Goal: Use online tool/utility

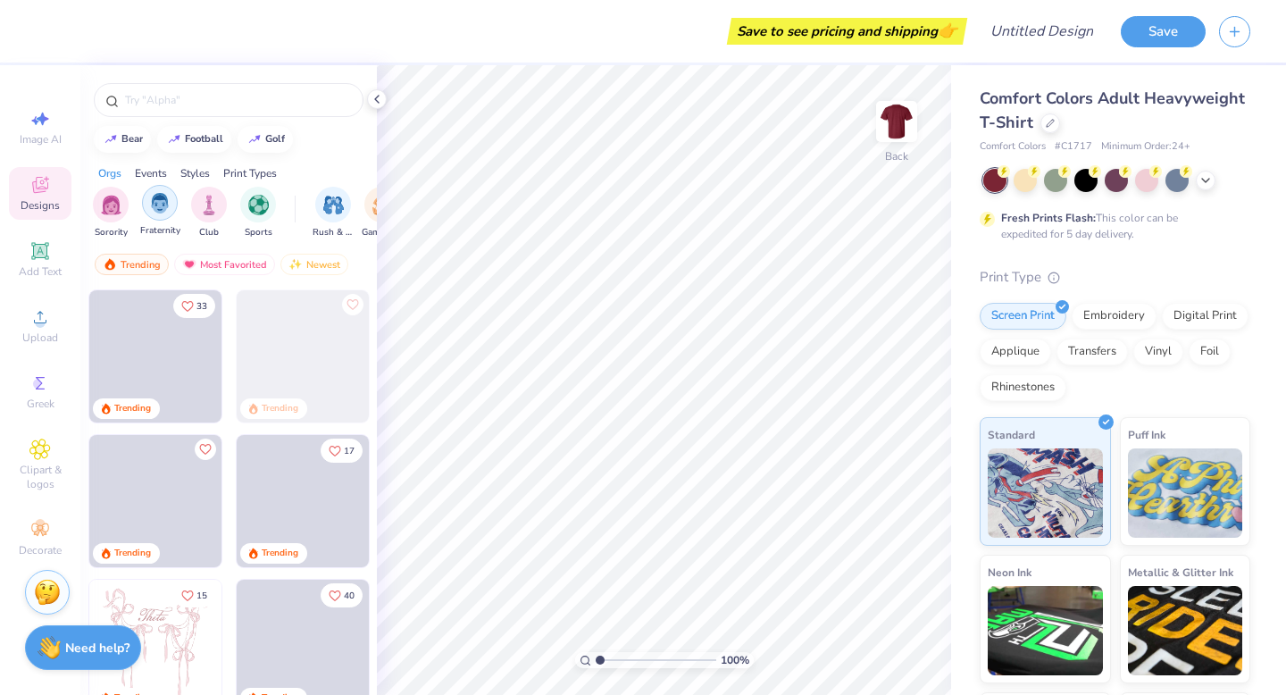
click at [158, 202] on img "filter for Fraternity" at bounding box center [160, 203] width 20 height 21
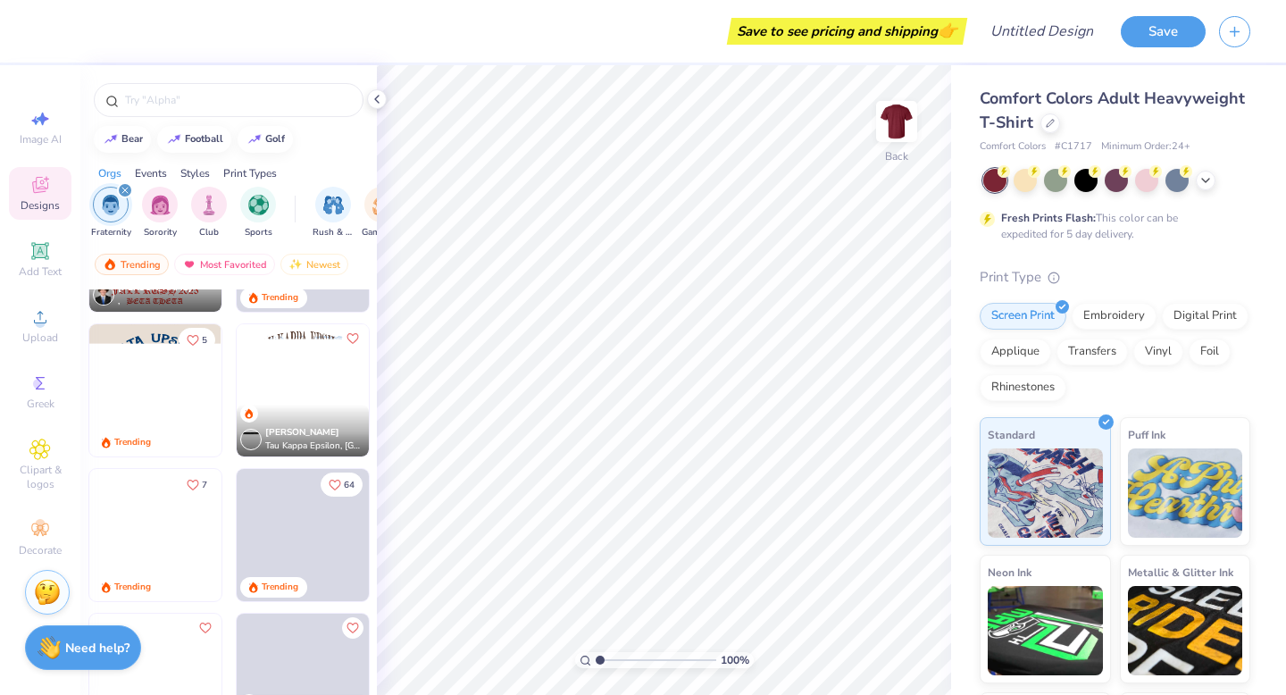
scroll to position [229, 0]
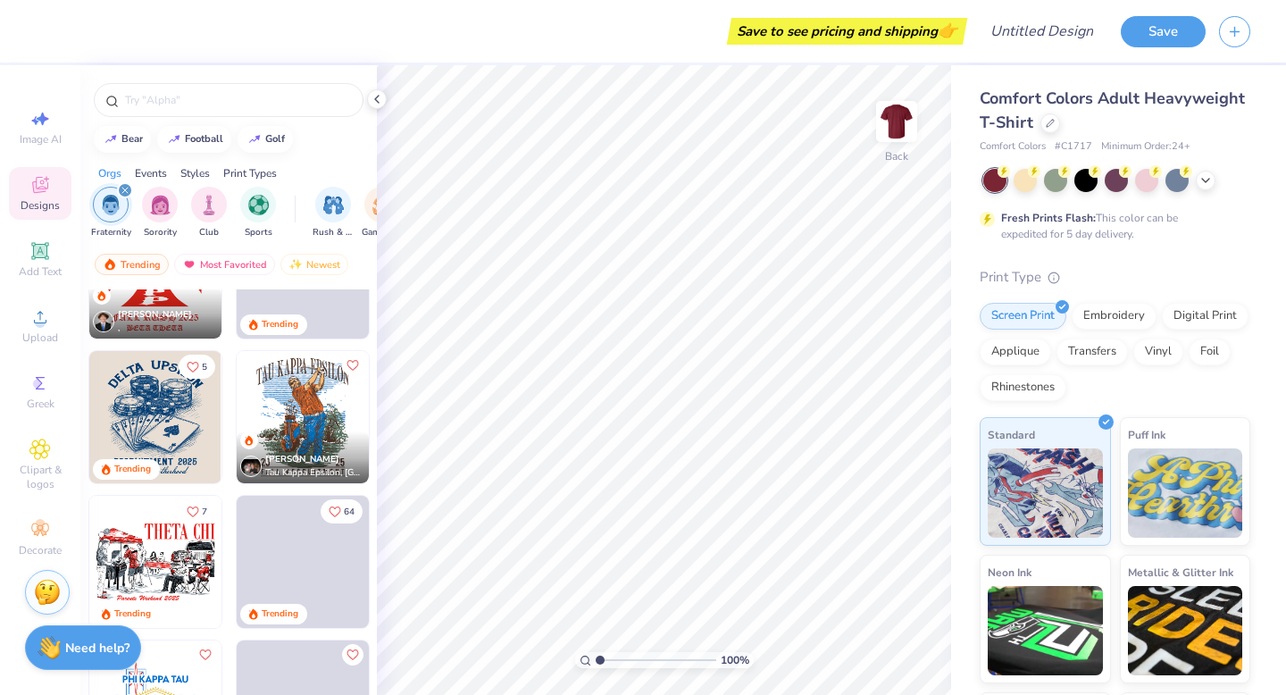
click at [155, 417] on img at bounding box center [155, 417] width 132 height 132
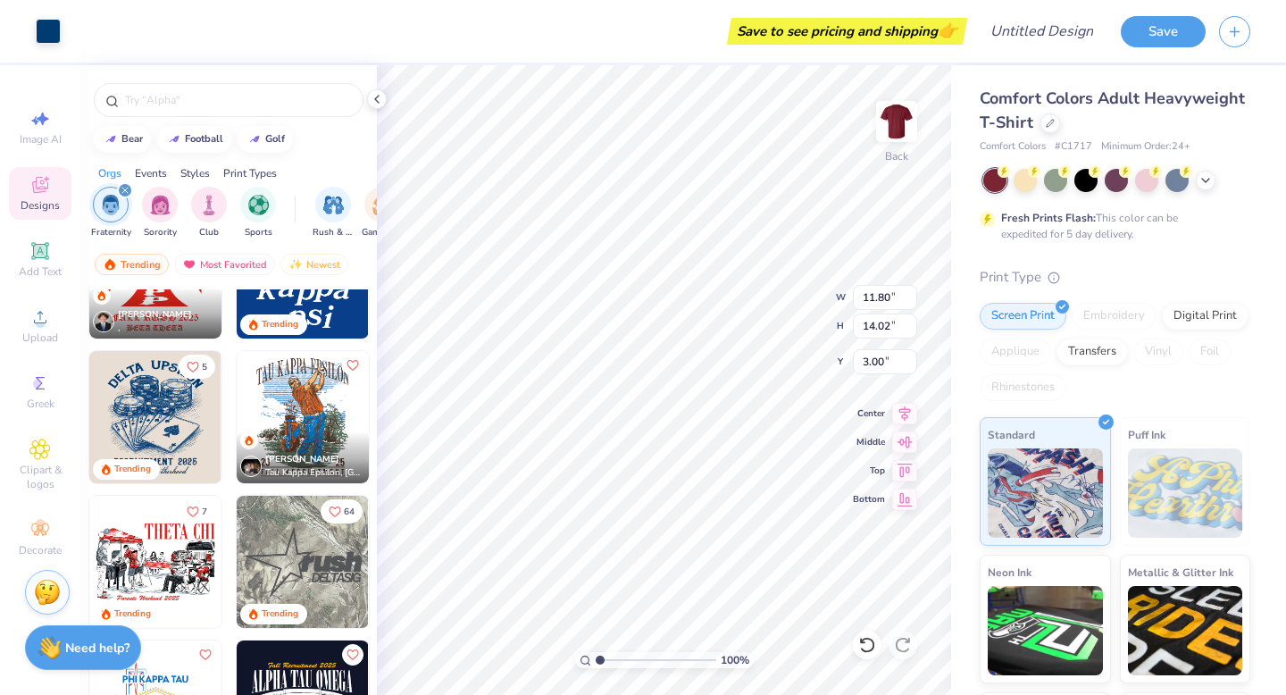
click at [1026, 184] on div at bounding box center [1025, 180] width 23 height 23
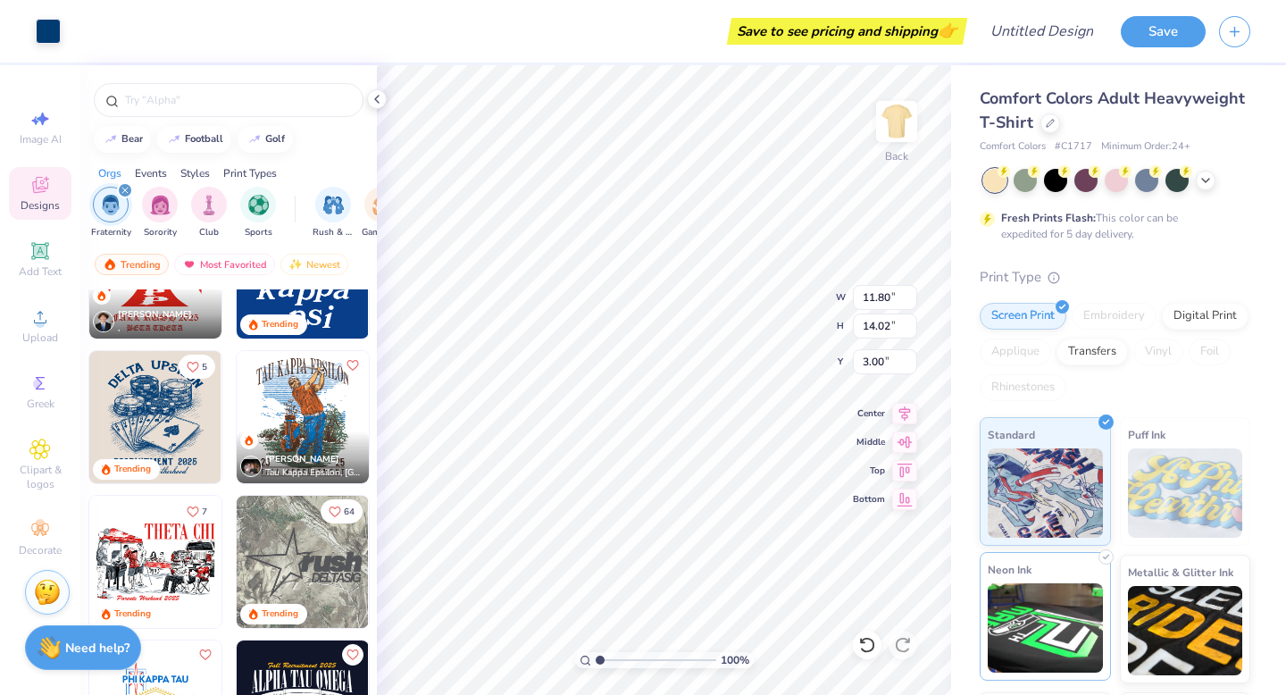
click at [1165, 277] on div "Print Type" at bounding box center [1115, 277] width 271 height 21
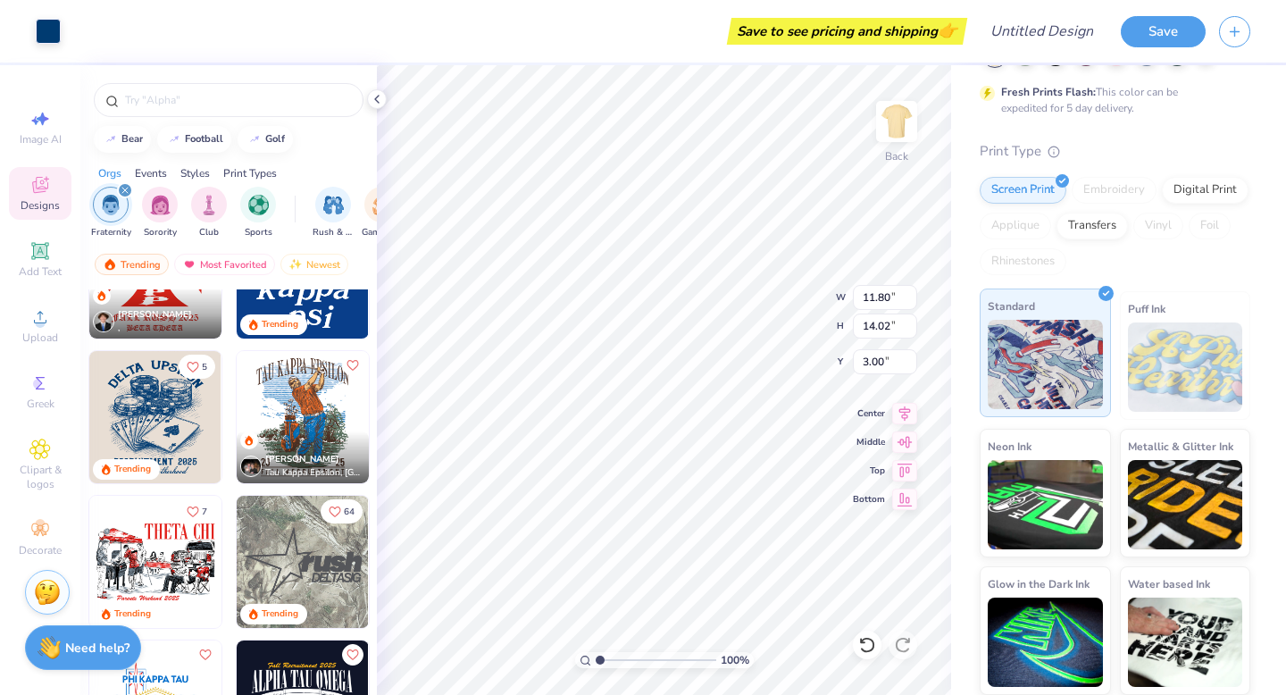
click at [1061, 361] on img at bounding box center [1045, 364] width 115 height 89
click at [1137, 33] on button "Save" at bounding box center [1163, 28] width 85 height 31
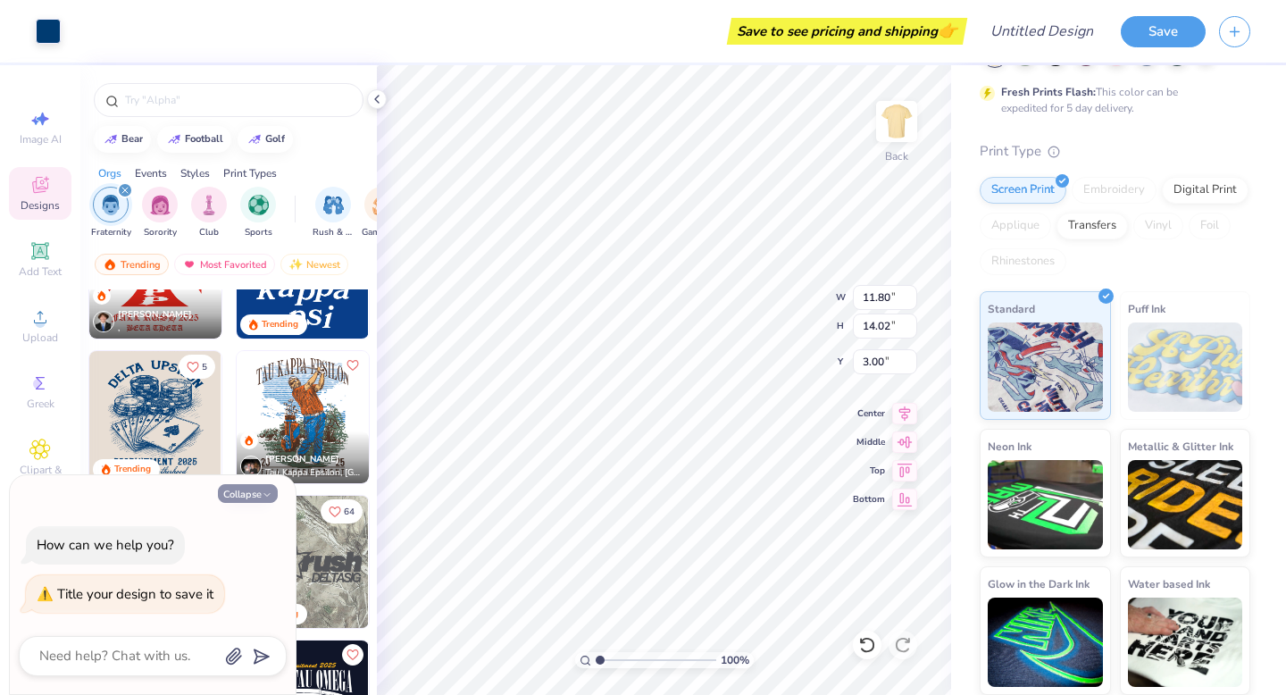
click at [248, 496] on button "Collapse" at bounding box center [248, 493] width 60 height 19
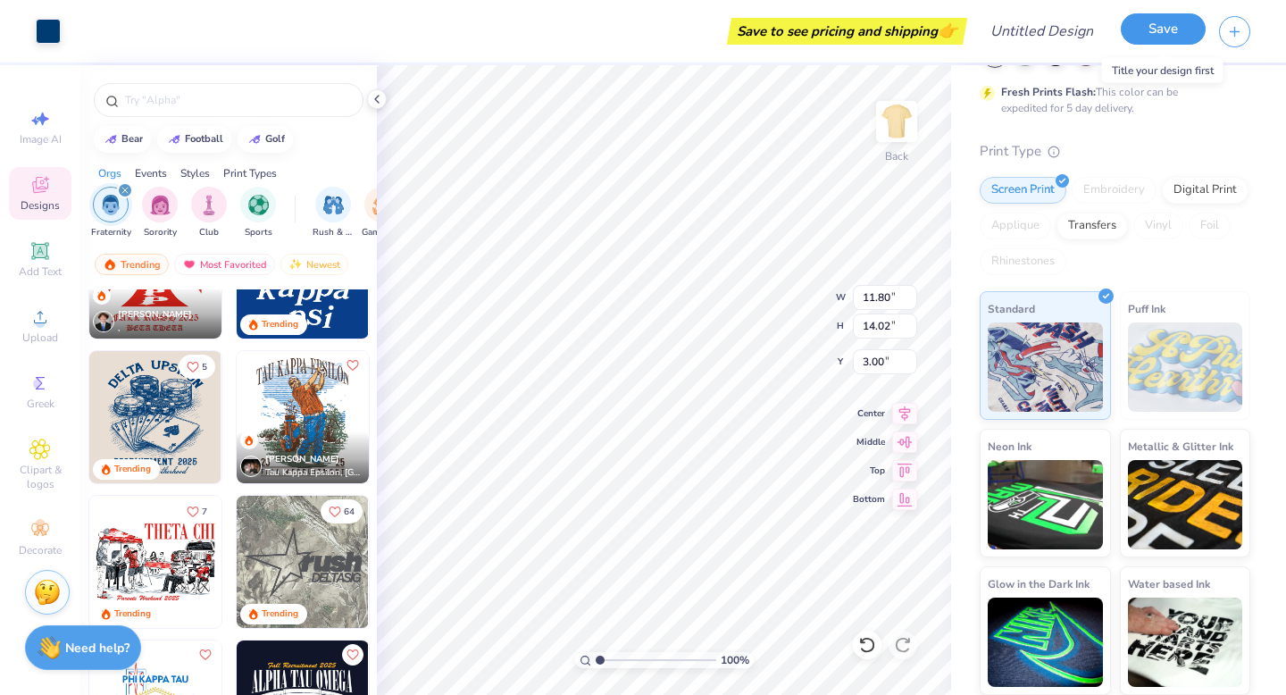
click at [1167, 27] on button "Save" at bounding box center [1163, 28] width 85 height 31
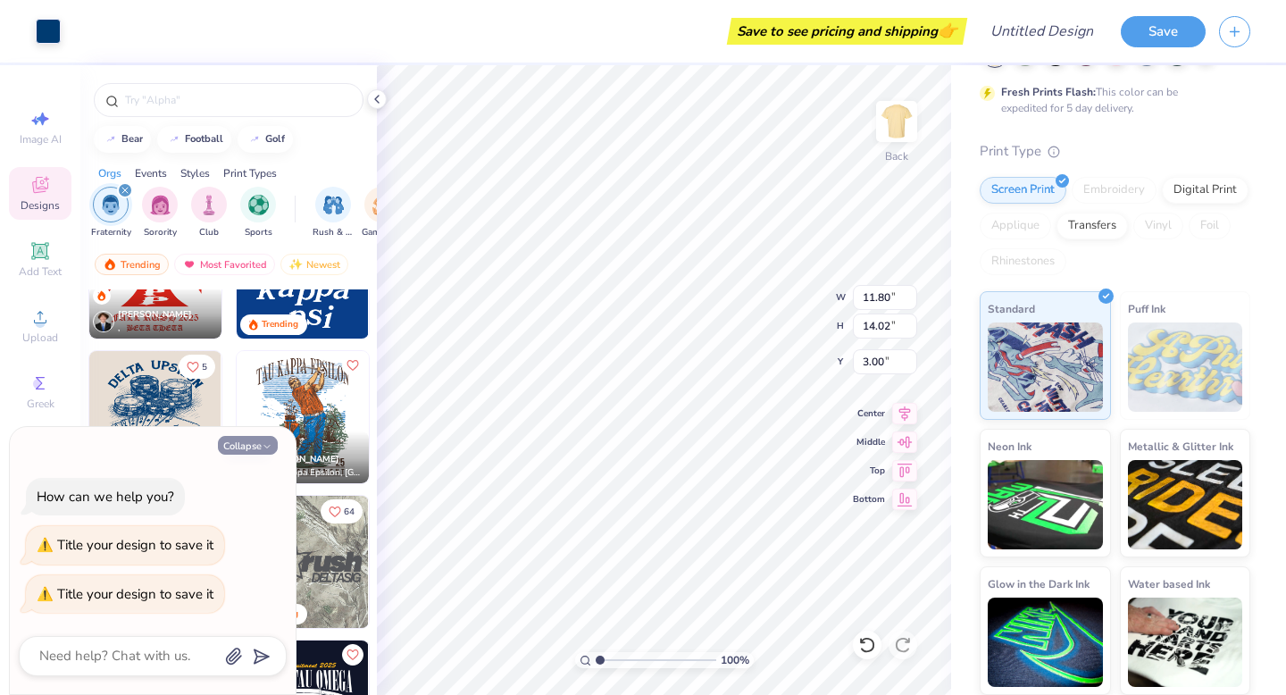
click at [253, 438] on button "Collapse" at bounding box center [248, 445] width 60 height 19
type textarea "x"
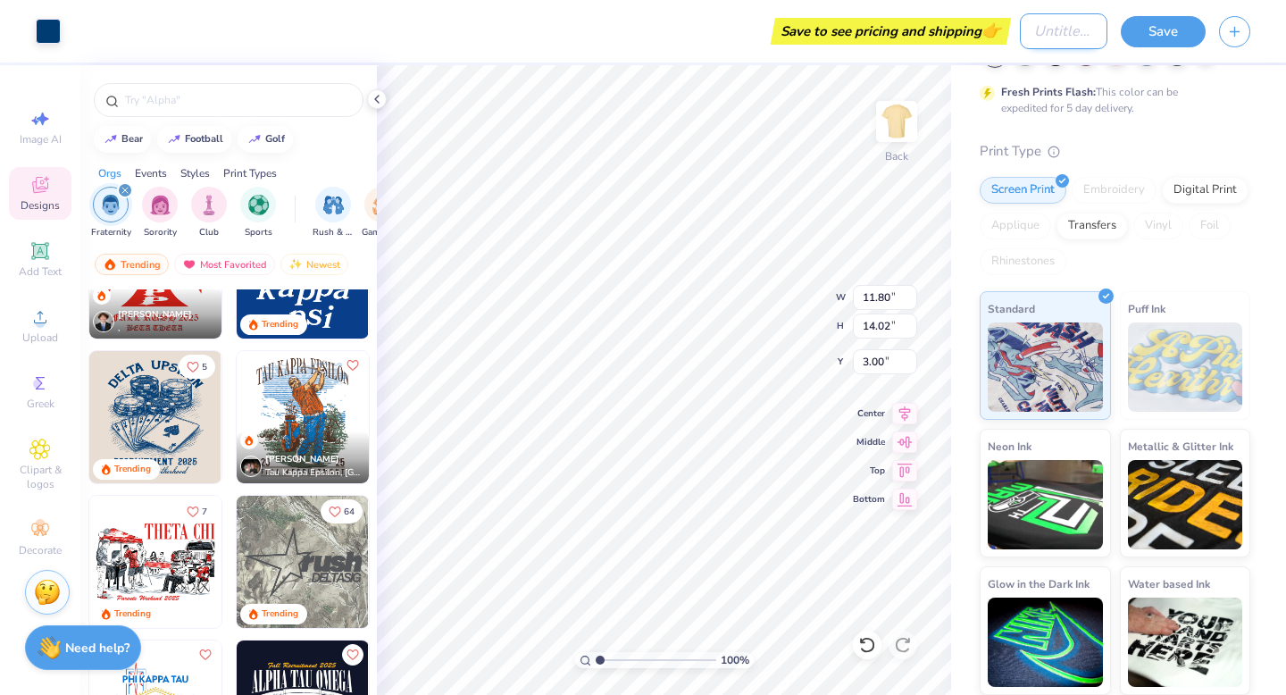
click at [1029, 26] on input "Design Title" at bounding box center [1064, 31] width 88 height 36
type input "try to see price"
click at [1146, 27] on button "Save" at bounding box center [1163, 28] width 85 height 31
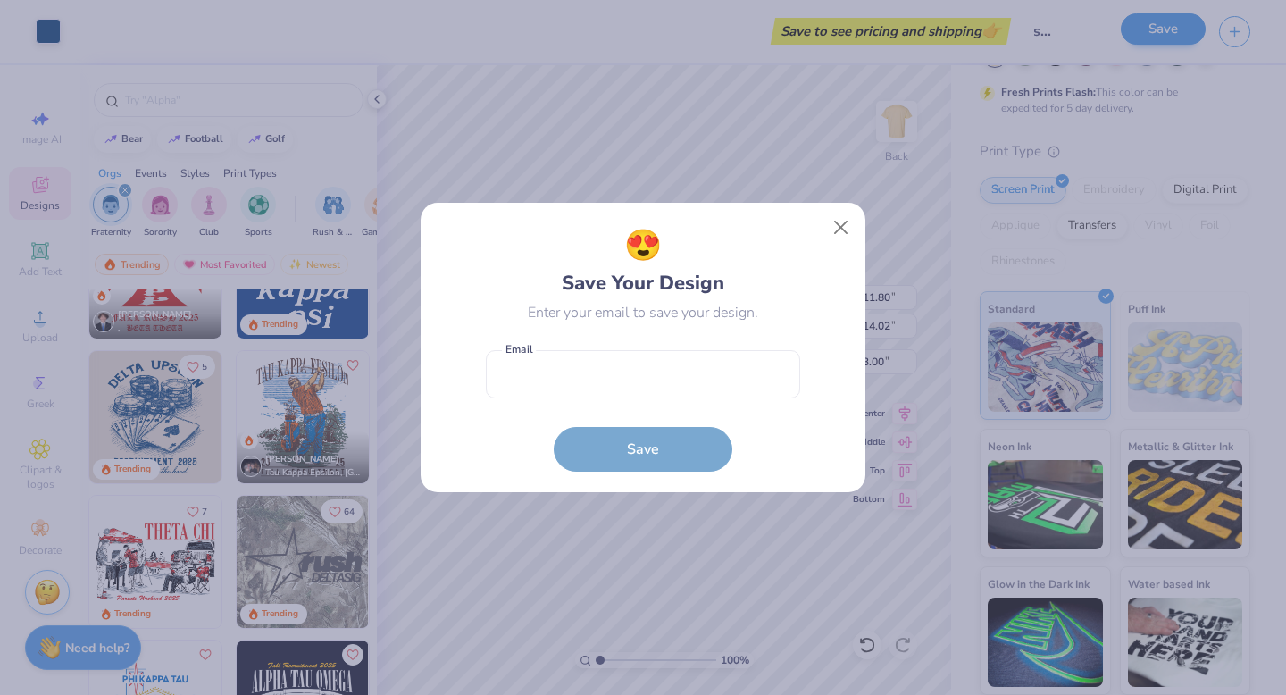
scroll to position [0, 0]
click at [844, 228] on button "Close" at bounding box center [842, 228] width 34 height 34
